Goal: Task Accomplishment & Management: Manage account settings

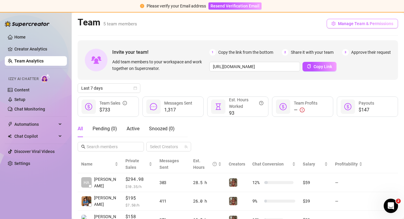
click at [344, 26] on span "Manage Team & Permissions" at bounding box center [365, 23] width 55 height 5
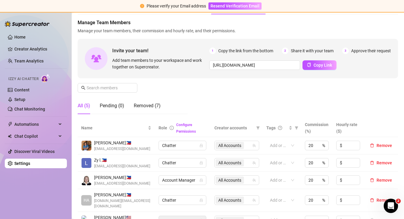
scroll to position [27, 0]
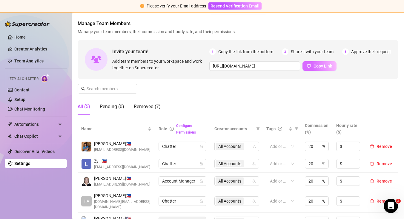
click at [310, 67] on icon "copy" at bounding box center [309, 66] width 3 height 4
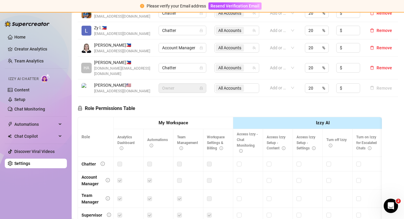
scroll to position [0, 0]
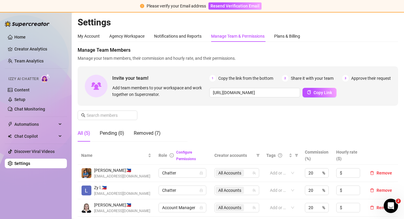
click at [211, 129] on div "Manage Team Members Manage your team members, their commission and hourly rate,…" at bounding box center [238, 97] width 321 height 100
click at [210, 122] on div "Manage Team Members Manage your team members, their commission and hourly rate,…" at bounding box center [238, 97] width 321 height 100
click at [210, 123] on div "Manage Team Members Manage your team members, their commission and hourly rate,…" at bounding box center [238, 97] width 321 height 100
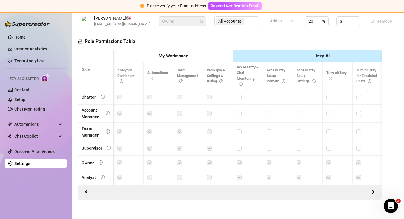
scroll to position [0, 3]
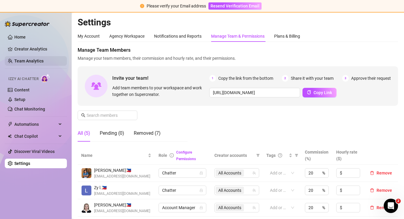
click at [44, 59] on link "Team Analytics" at bounding box center [28, 61] width 29 height 5
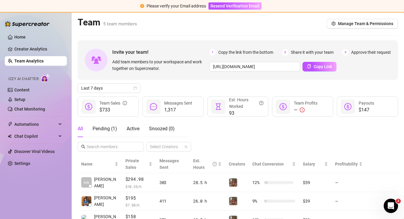
click at [74, 61] on main "Team 5 team members Manage Team & Permissions Invite your team! Add team member…" at bounding box center [238, 158] width 333 height 291
click at [99, 92] on span "Last 7 days" at bounding box center [109, 88] width 56 height 9
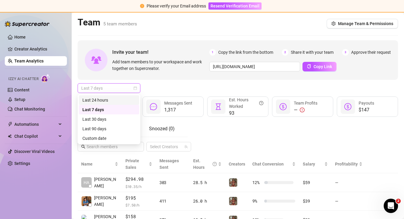
click at [109, 104] on div "Last 24 hours" at bounding box center [109, 100] width 60 height 10
